Goal: Transaction & Acquisition: Purchase product/service

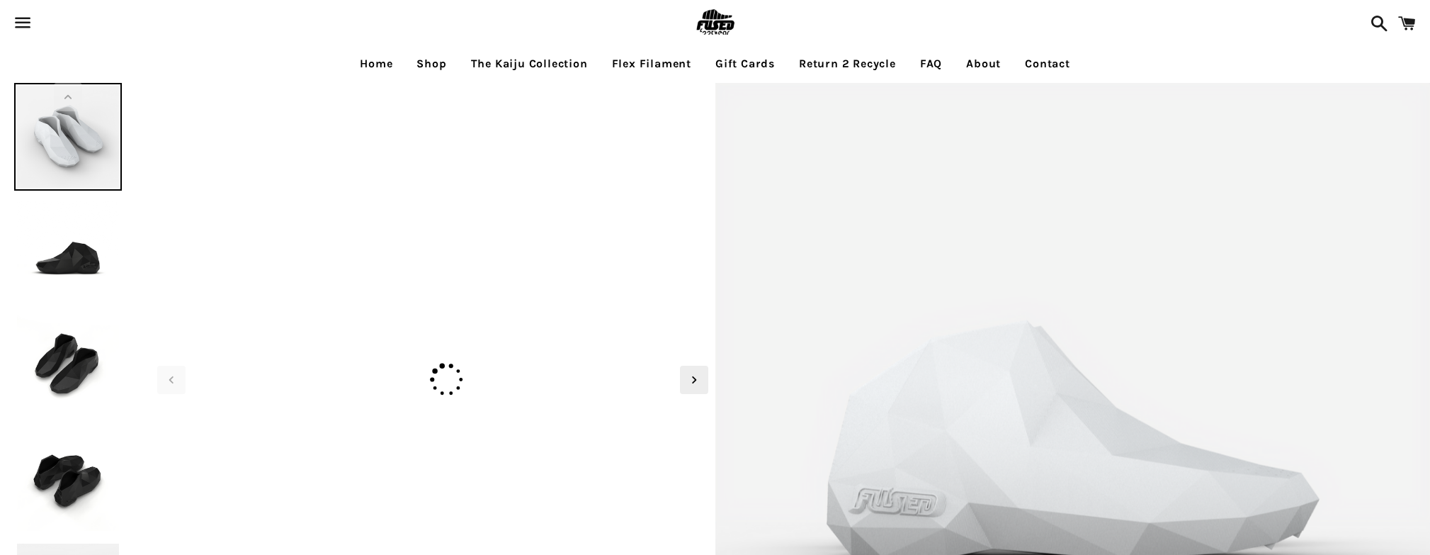
select select "**********"
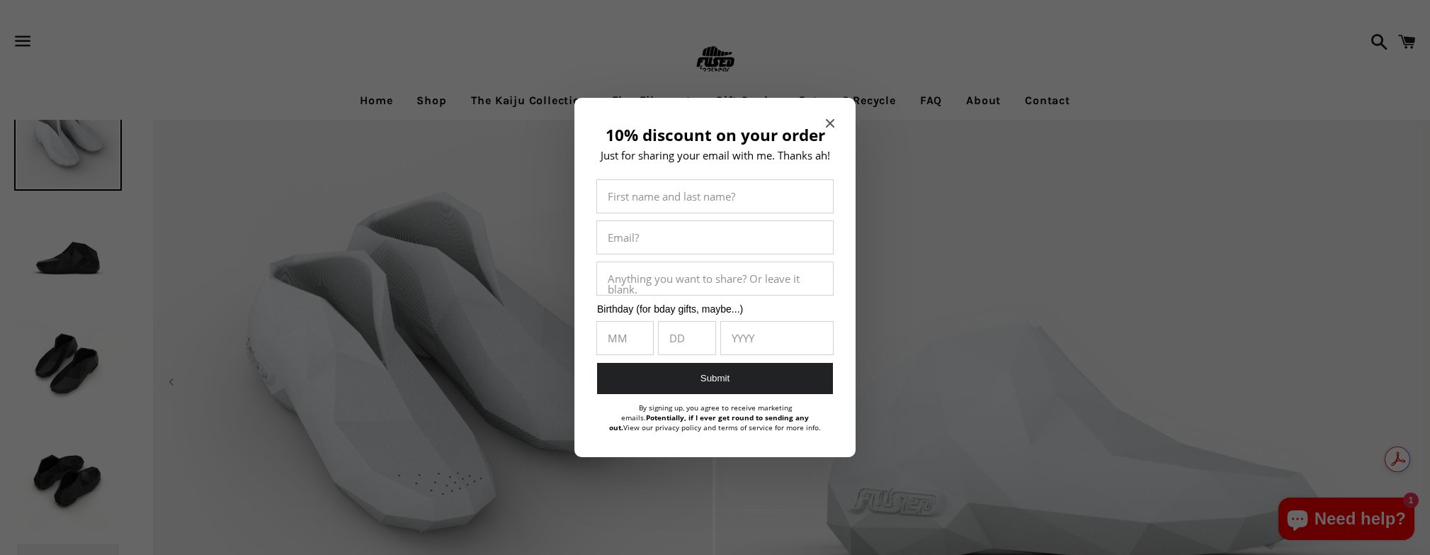
click at [830, 121] on icon "Close modal" at bounding box center [830, 123] width 9 height 9
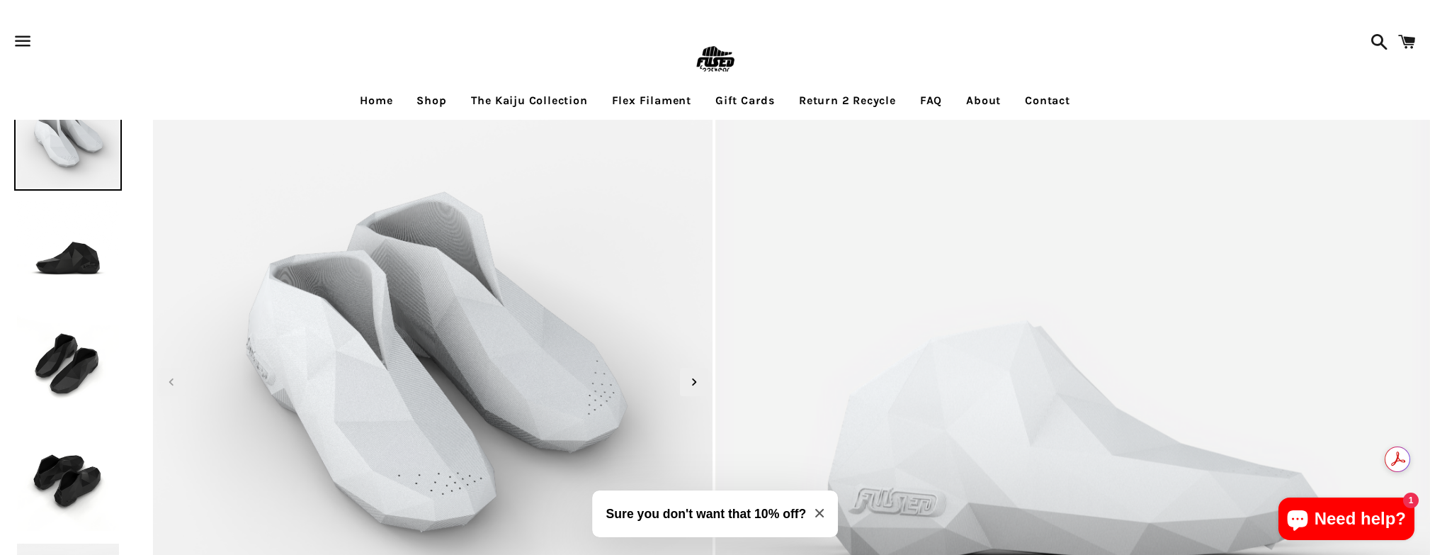
click at [64, 247] on img at bounding box center [68, 252] width 108 height 108
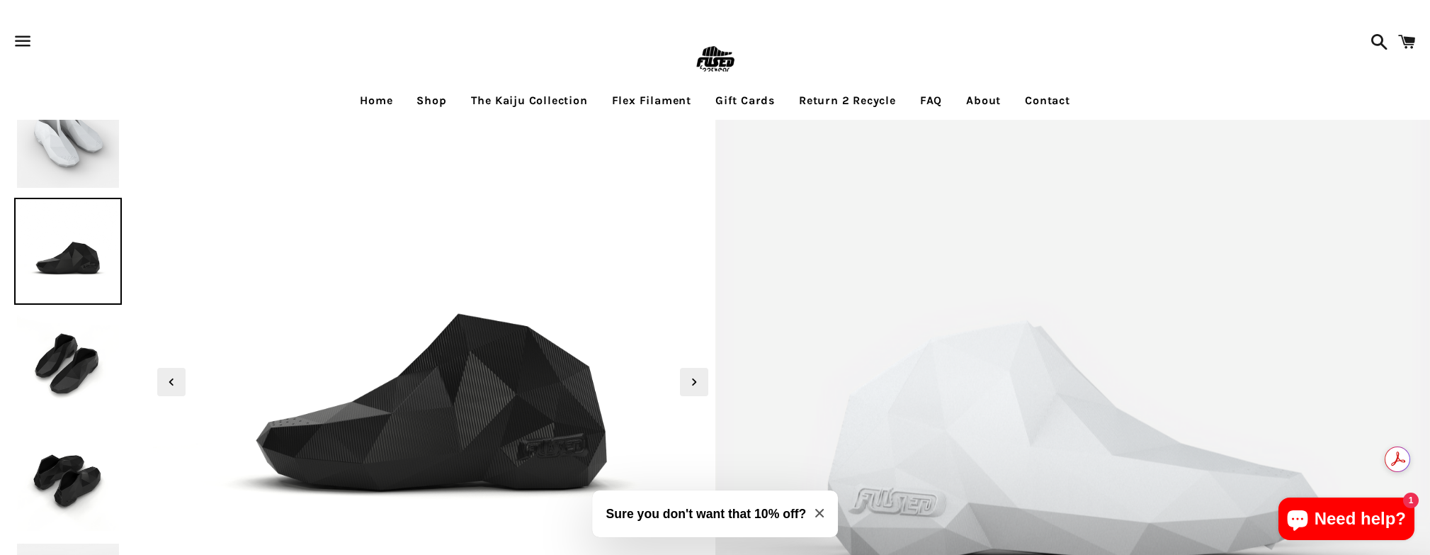
click at [58, 348] on img at bounding box center [68, 366] width 108 height 108
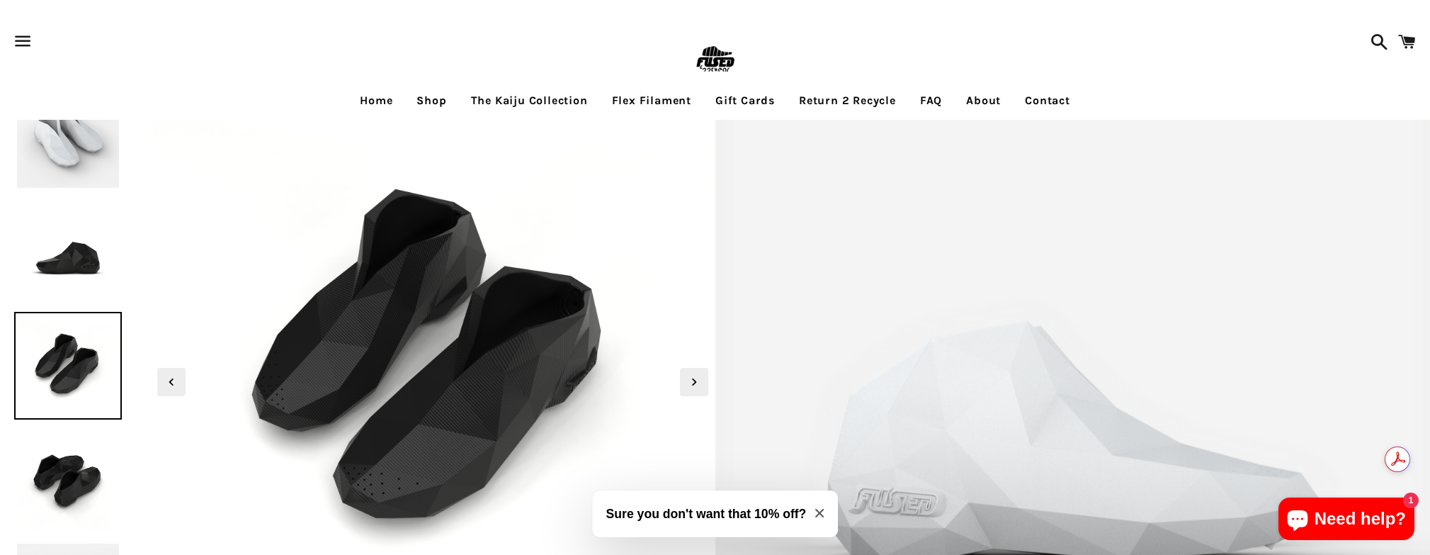
click at [64, 455] on img at bounding box center [68, 480] width 108 height 108
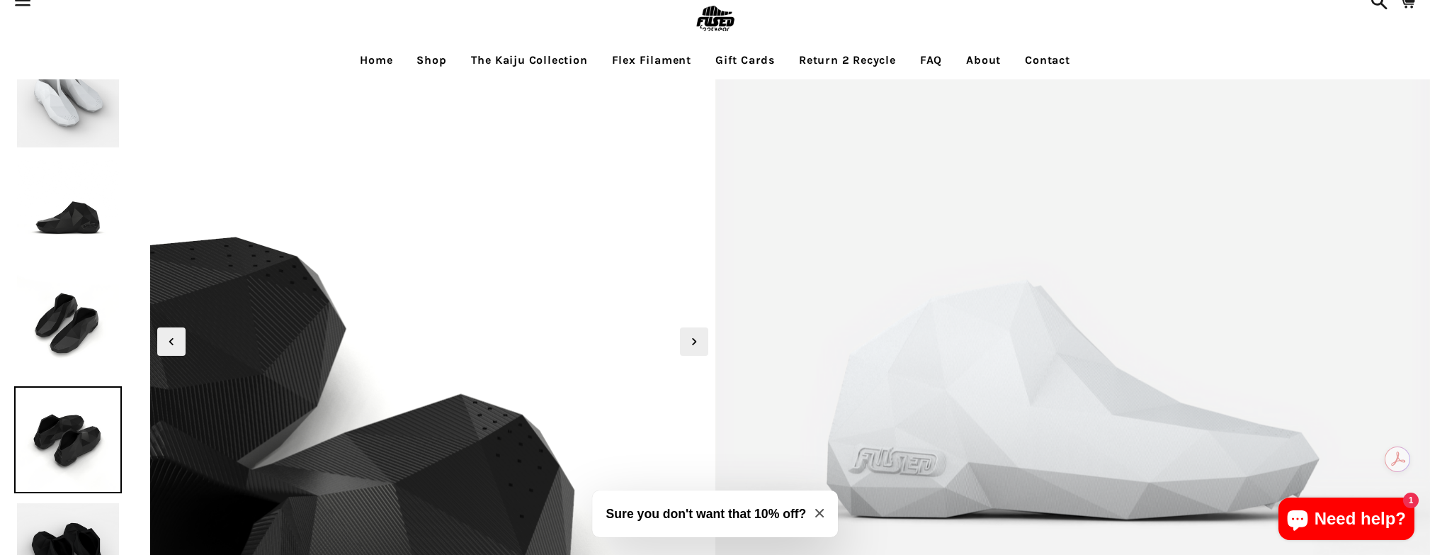
scroll to position [51, 0]
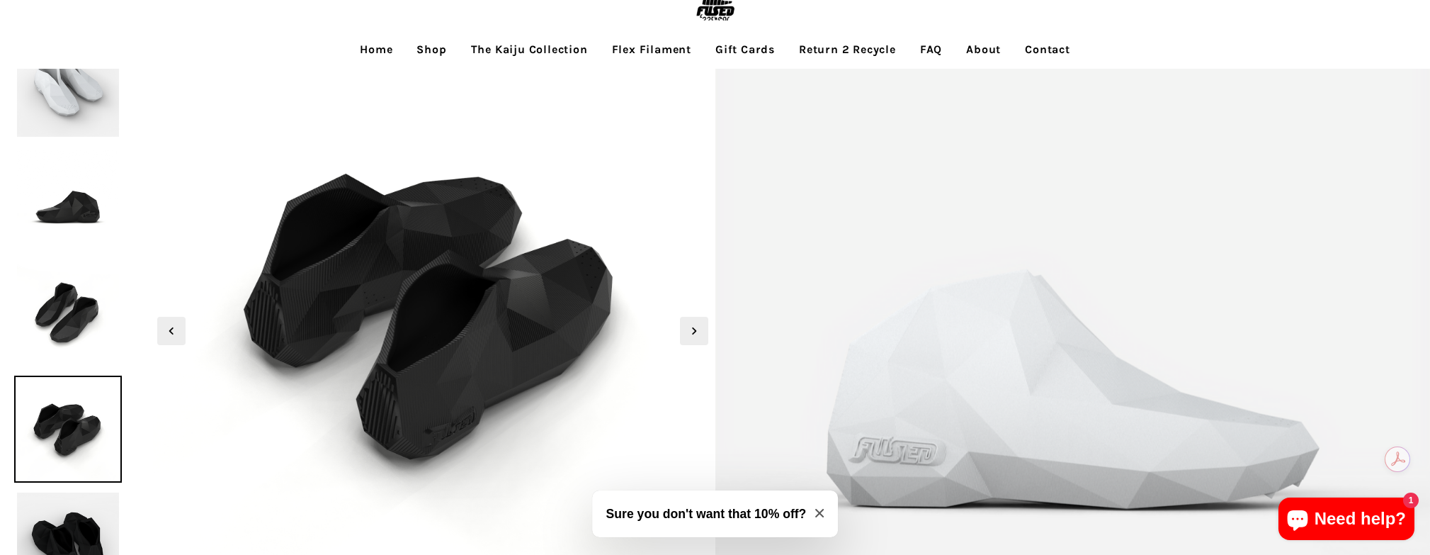
click at [546, 52] on link "The Kaiju Collection" at bounding box center [529, 49] width 138 height 35
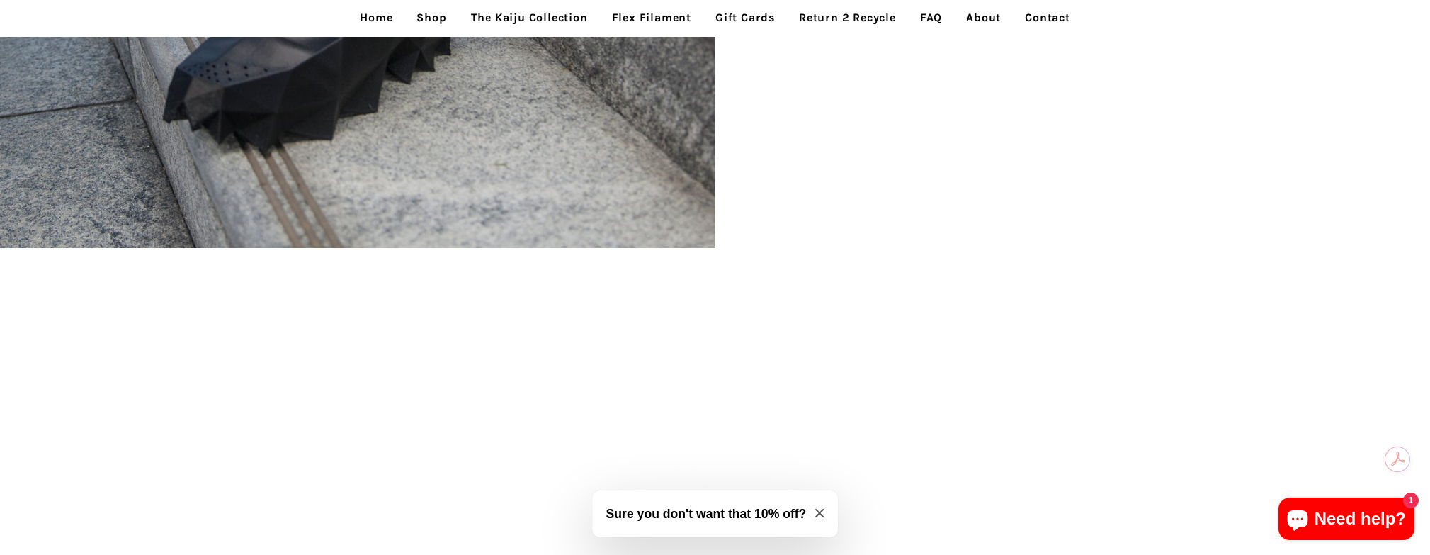
scroll to position [1566, 0]
